Goal: Find specific page/section: Find specific page/section

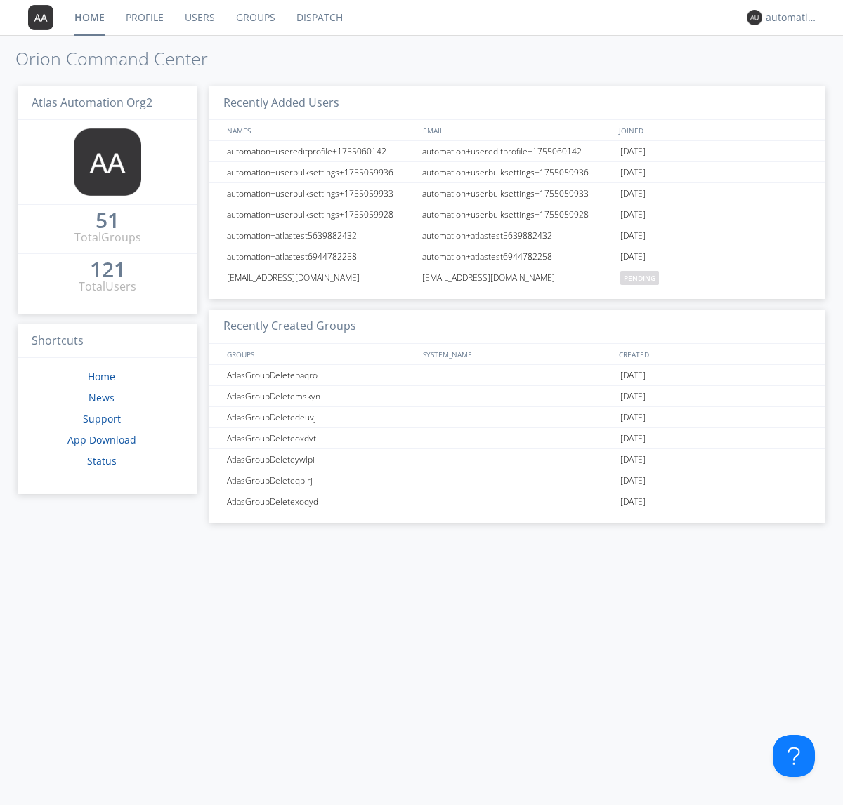
click at [318, 18] on link "Dispatch" at bounding box center [319, 17] width 67 height 35
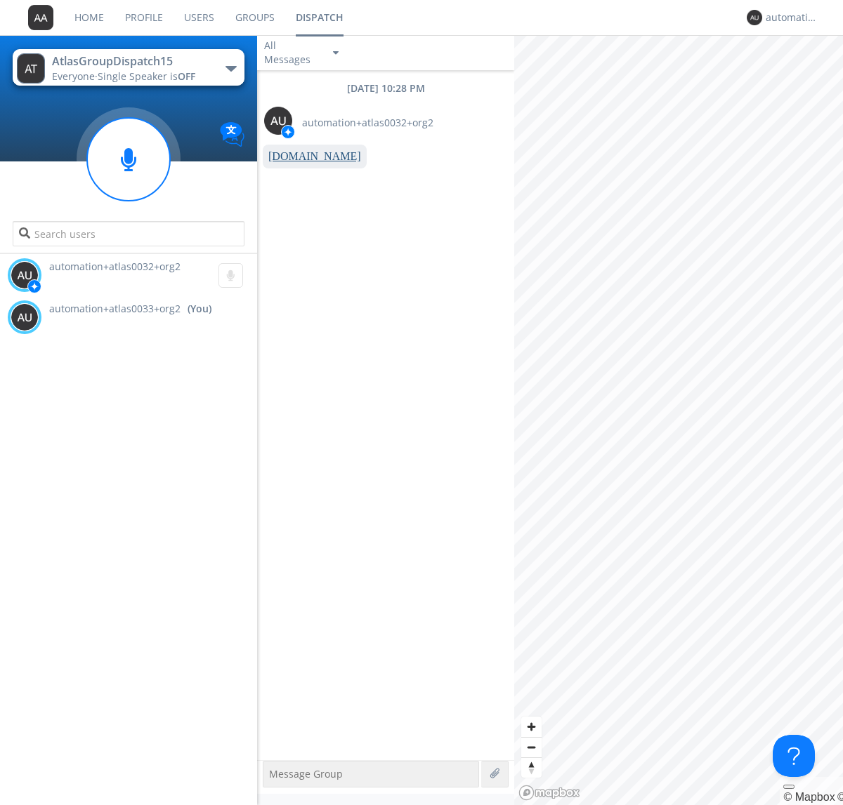
click at [308, 157] on link "[DOMAIN_NAME]" at bounding box center [314, 156] width 93 height 12
type textarea "[URL][DOMAIN_NAME]"
click at [788, 18] on div "automation+atlas0033+org2" at bounding box center [791, 18] width 53 height 14
